Goal: Find specific page/section: Find specific page/section

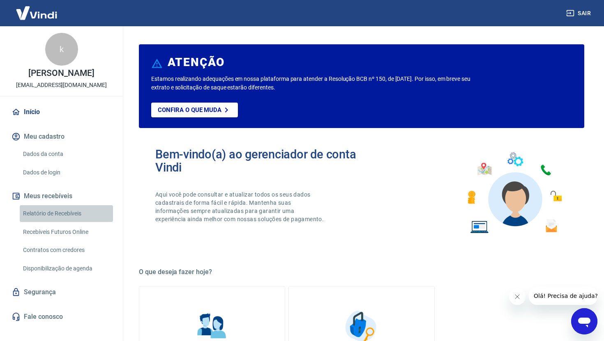
click at [66, 222] on link "Relatório de Recebíveis" at bounding box center [66, 213] width 93 height 17
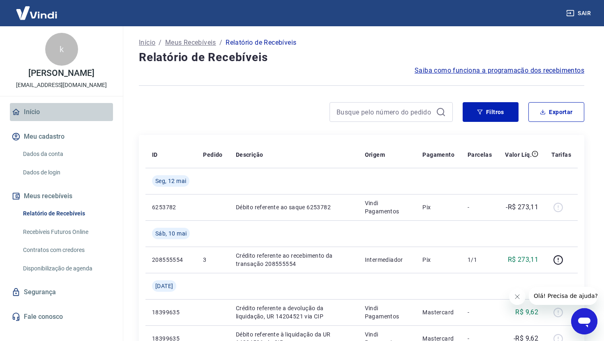
click at [26, 121] on link "Início" at bounding box center [61, 112] width 103 height 18
